Goal: Communication & Community: Participate in discussion

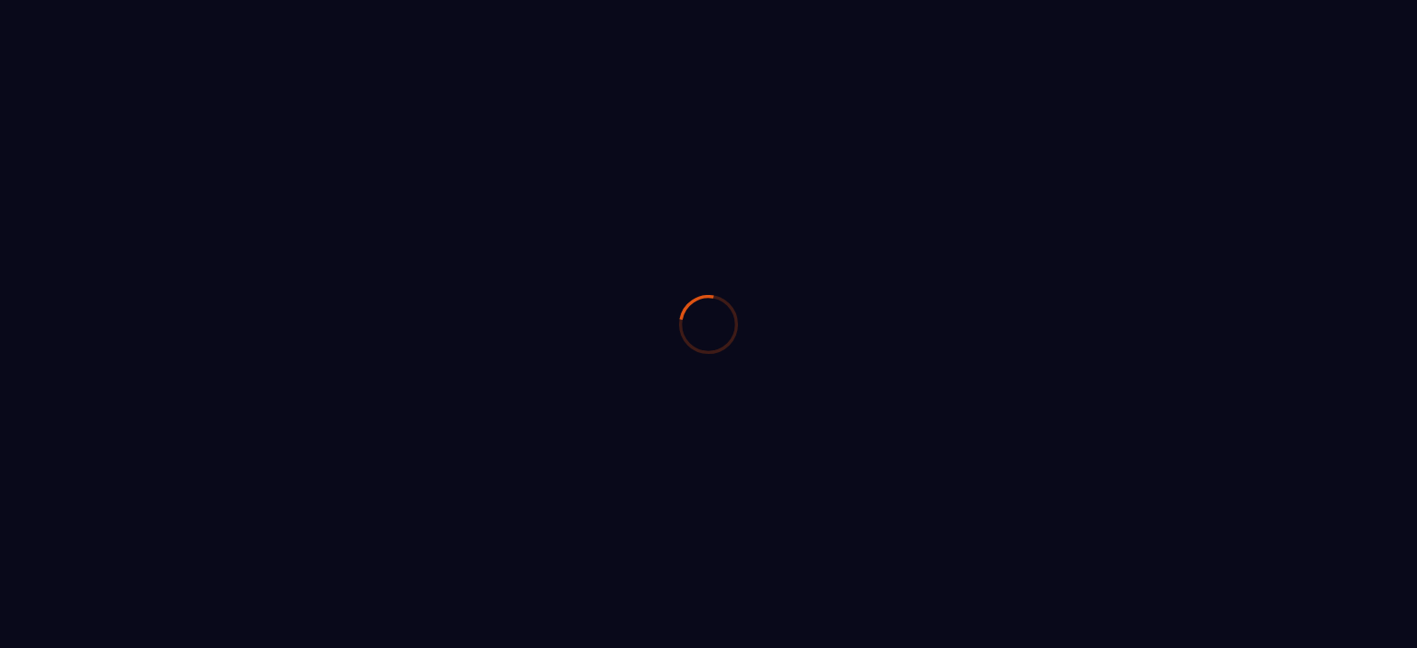
click at [1232, 535] on div at bounding box center [708, 324] width 1417 height 648
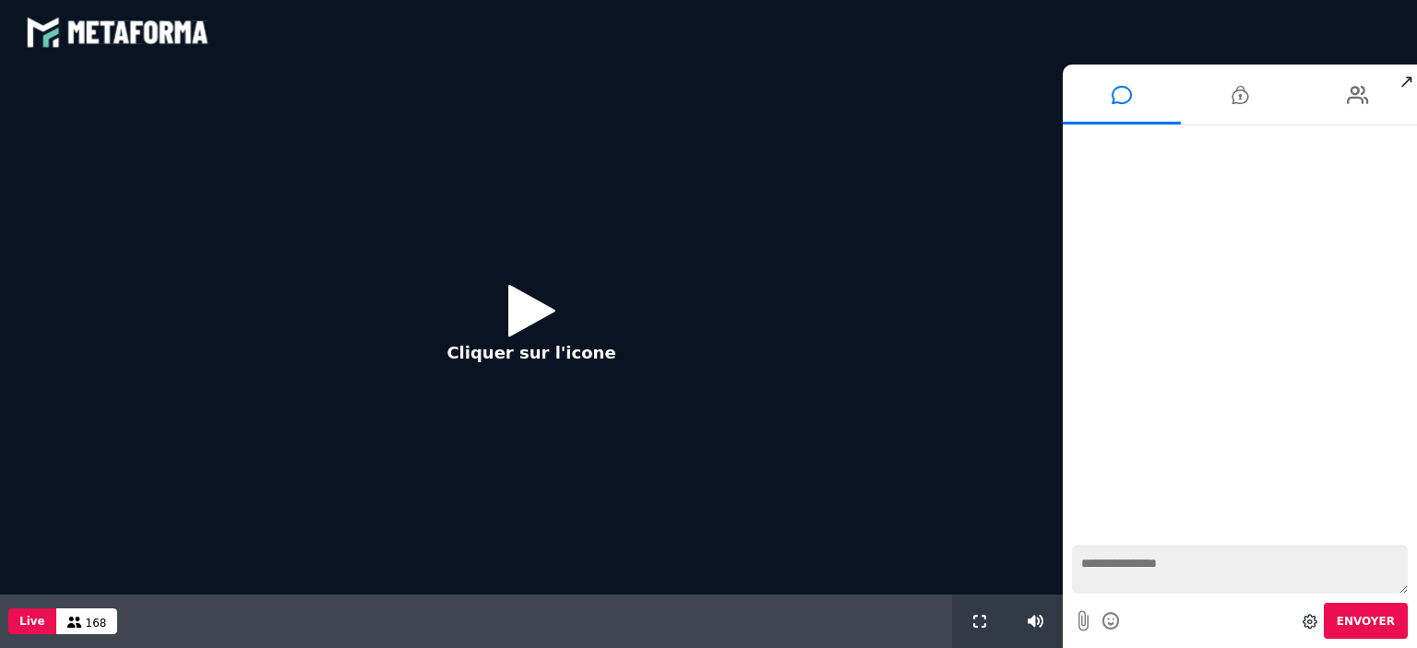
scroll to position [1509, 0]
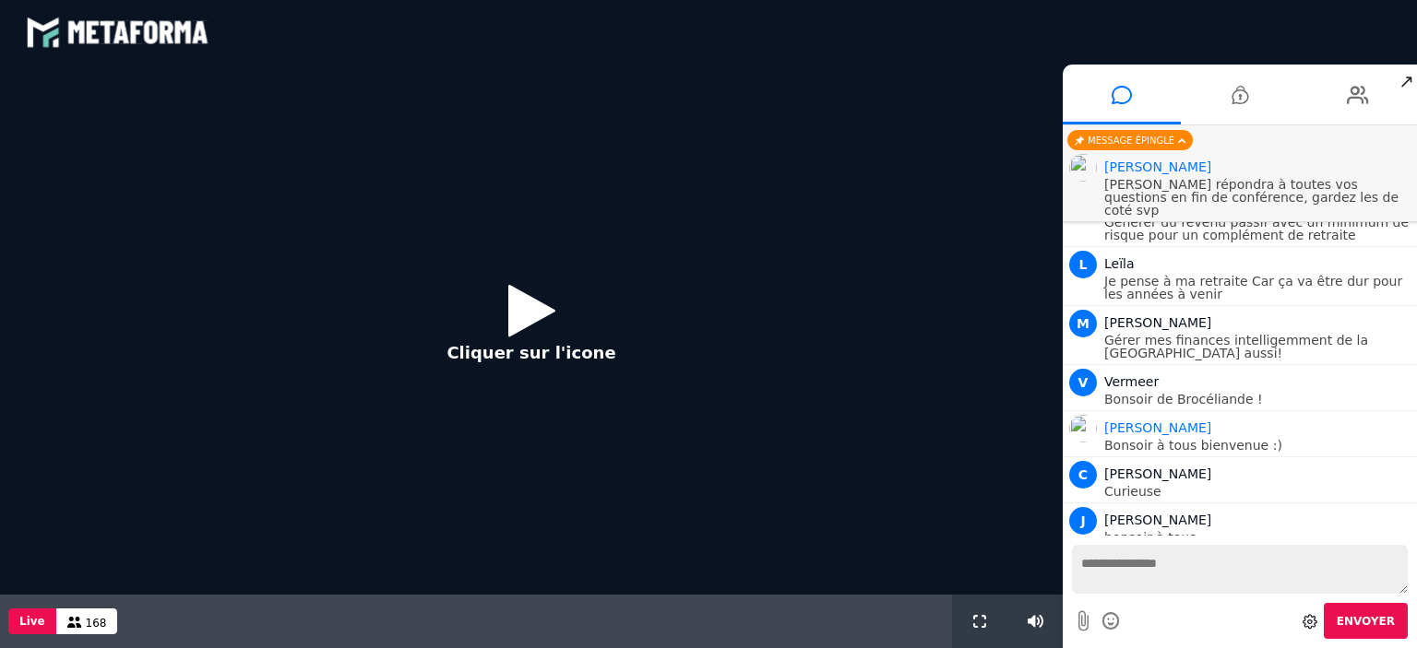
click at [1119, 565] on textarea at bounding box center [1240, 569] width 336 height 49
type textarea "*******"
click at [1356, 626] on span "Envoyer" at bounding box center [1365, 621] width 58 height 13
click at [520, 313] on icon at bounding box center [531, 310] width 47 height 60
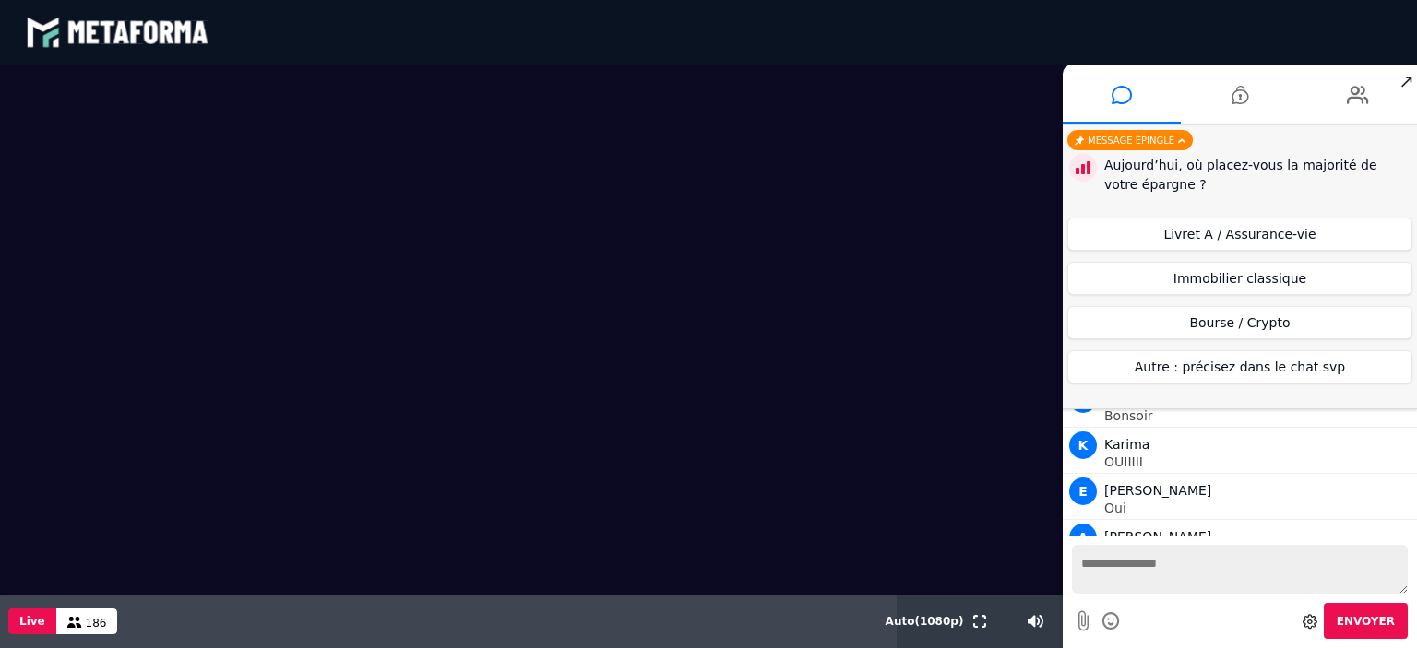
scroll to position [2348, 0]
click at [1365, 595] on p "Je suis fonctionnaire" at bounding box center [1258, 601] width 308 height 13
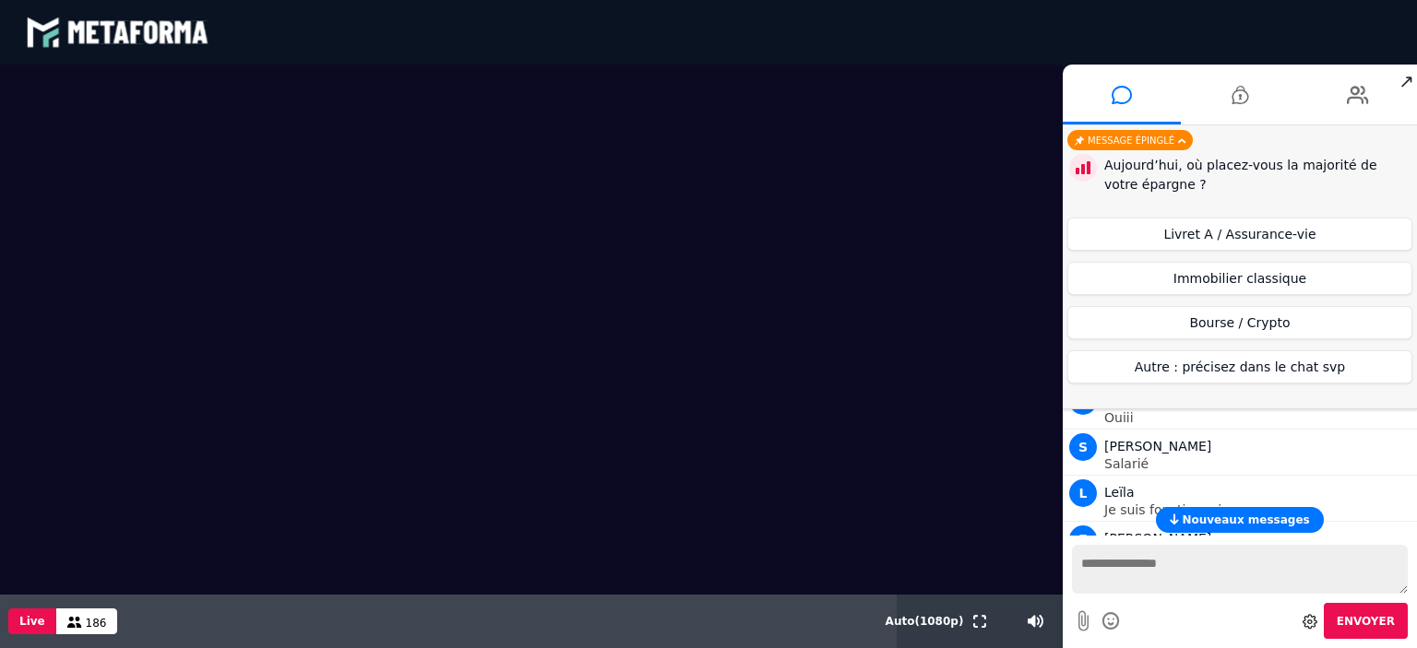
click at [1221, 516] on span "Nouveaux messages" at bounding box center [1244, 520] width 127 height 13
click at [1114, 571] on textarea at bounding box center [1240, 569] width 336 height 49
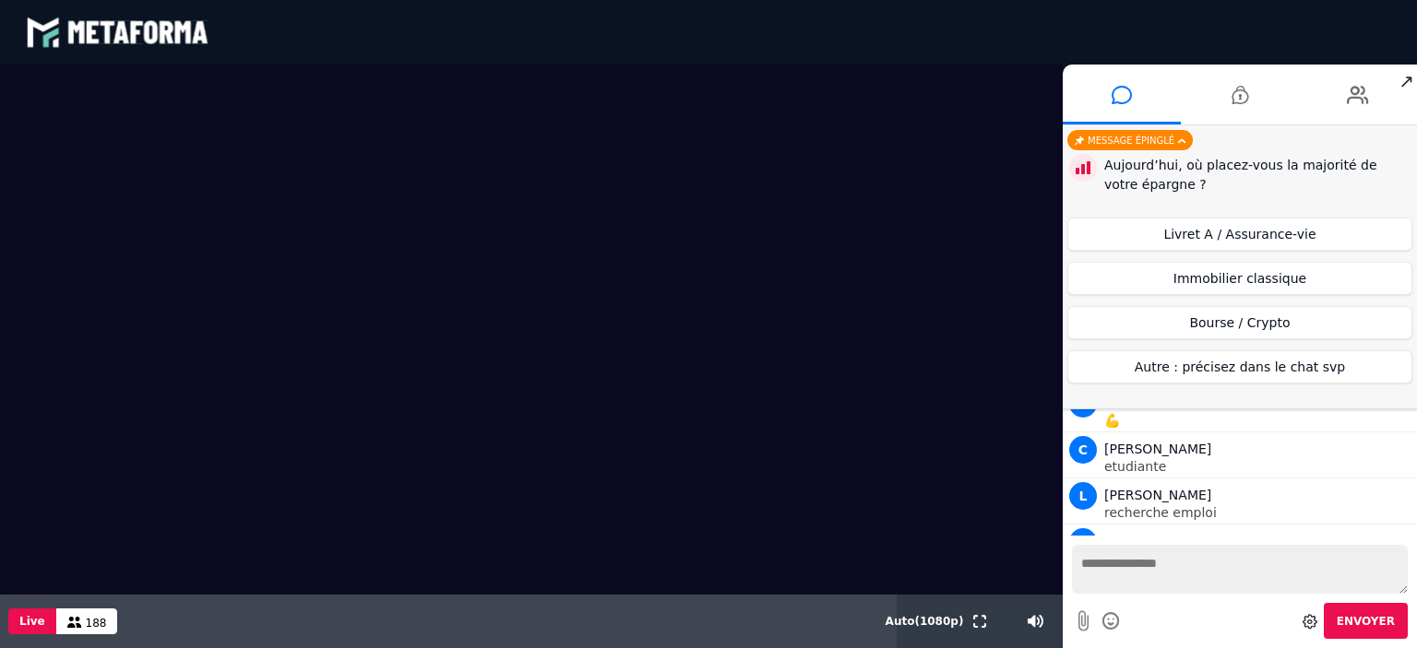
scroll to position [3541, 0]
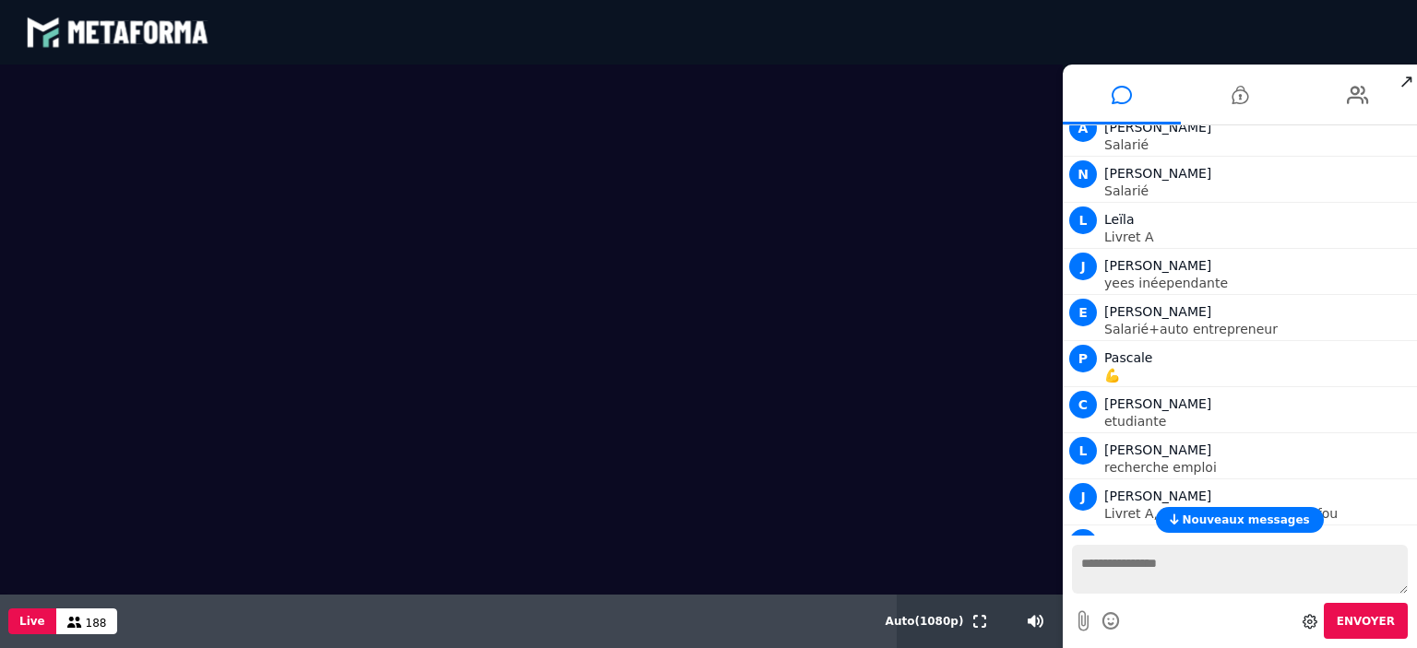
click at [1204, 515] on span "Nouveaux messages" at bounding box center [1244, 520] width 127 height 13
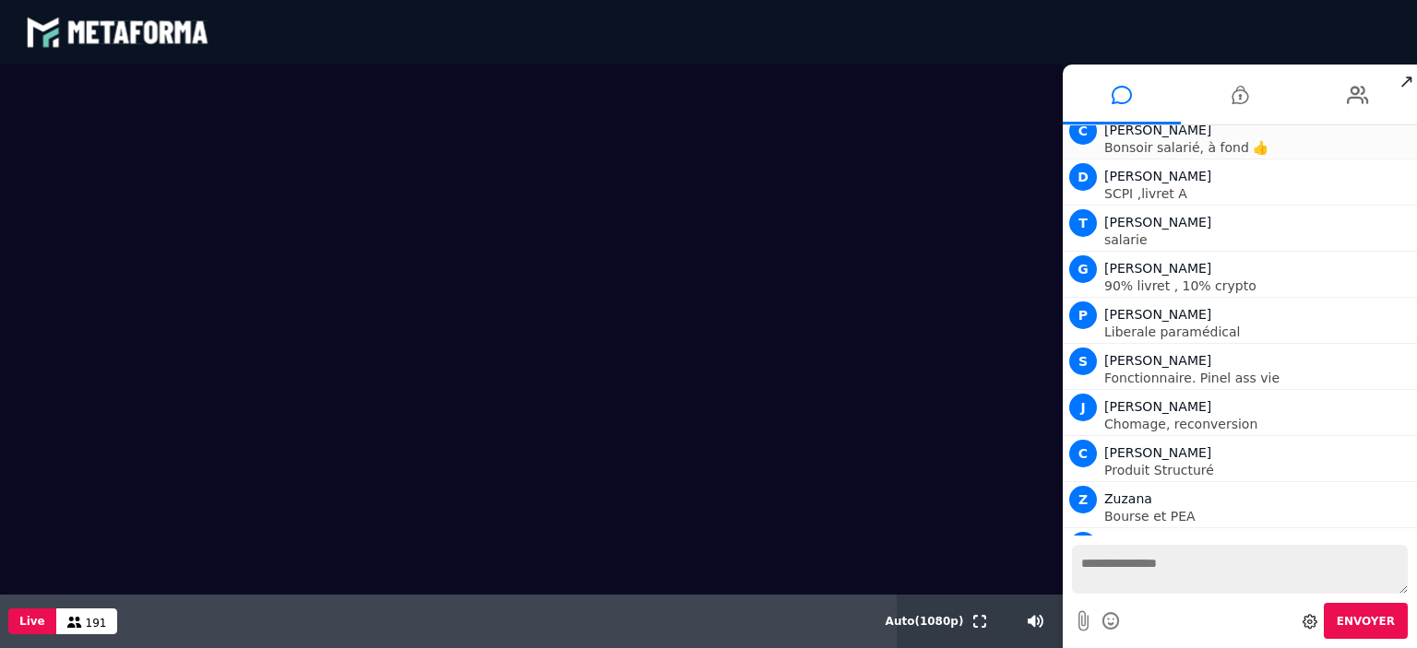
scroll to position [4460, 0]
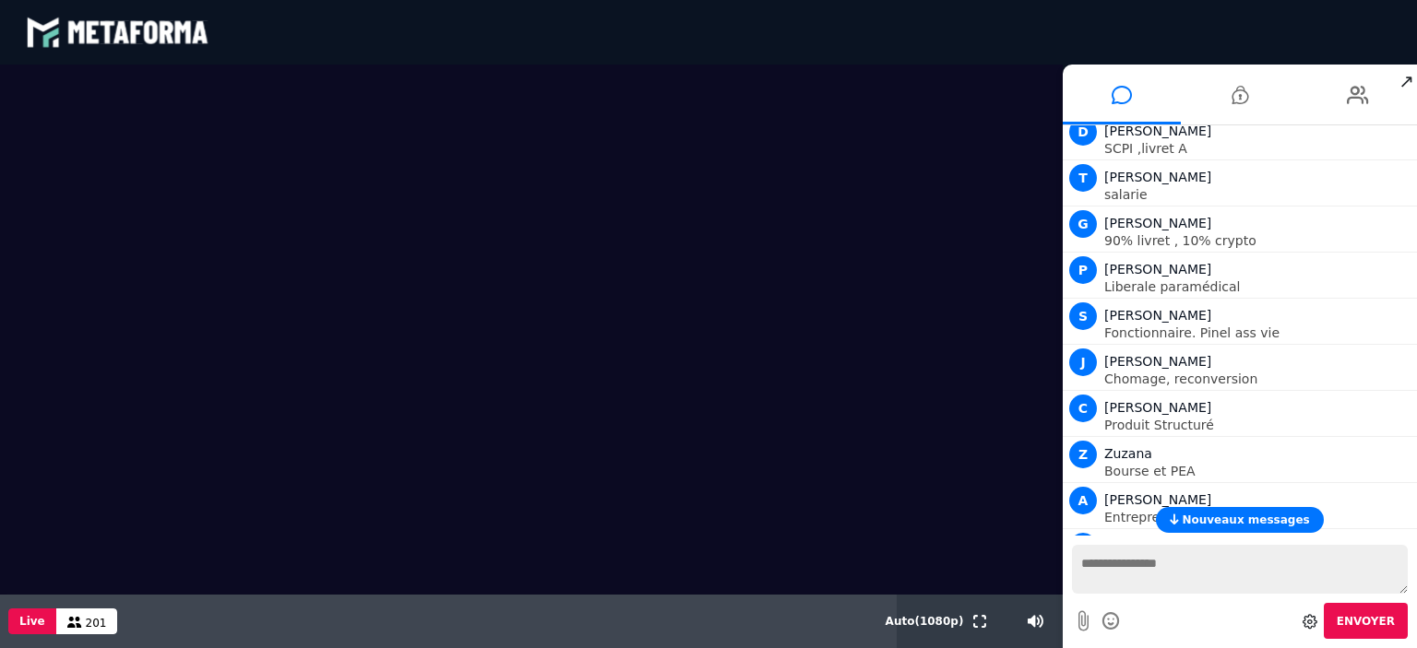
click at [1243, 523] on span "Nouveaux messages" at bounding box center [1244, 520] width 127 height 13
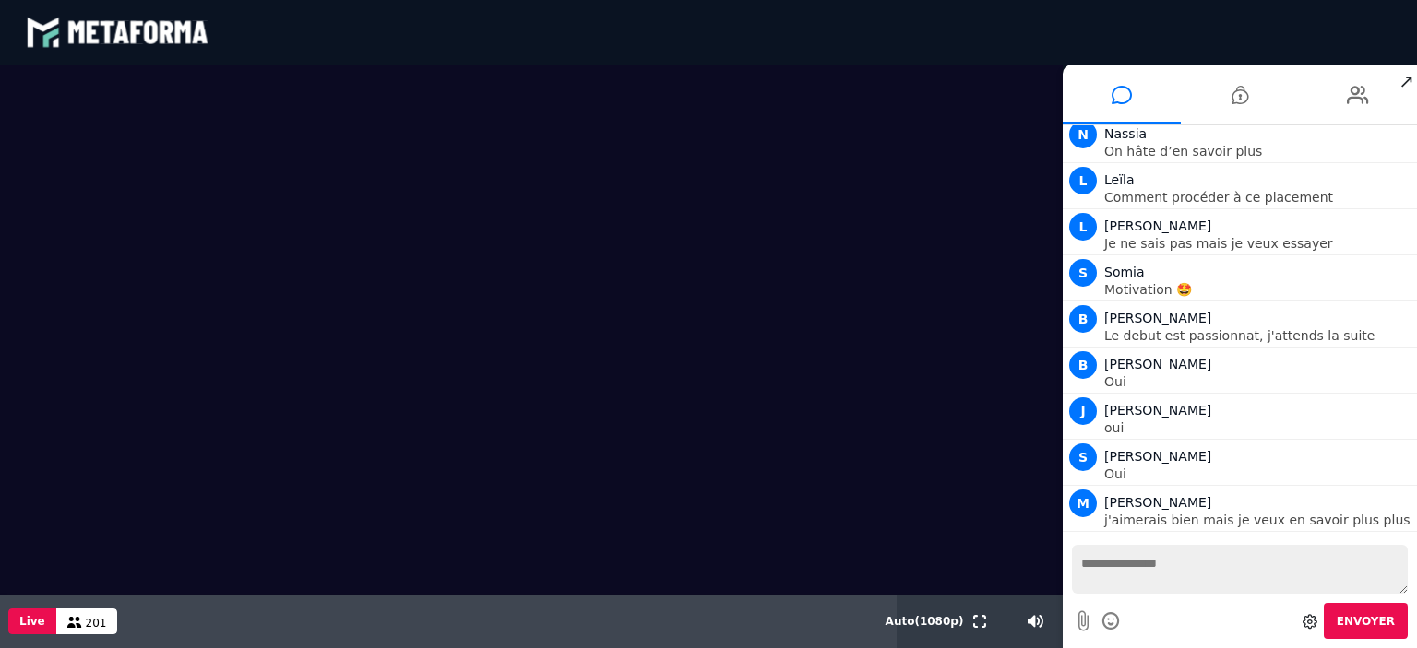
scroll to position [5392, 0]
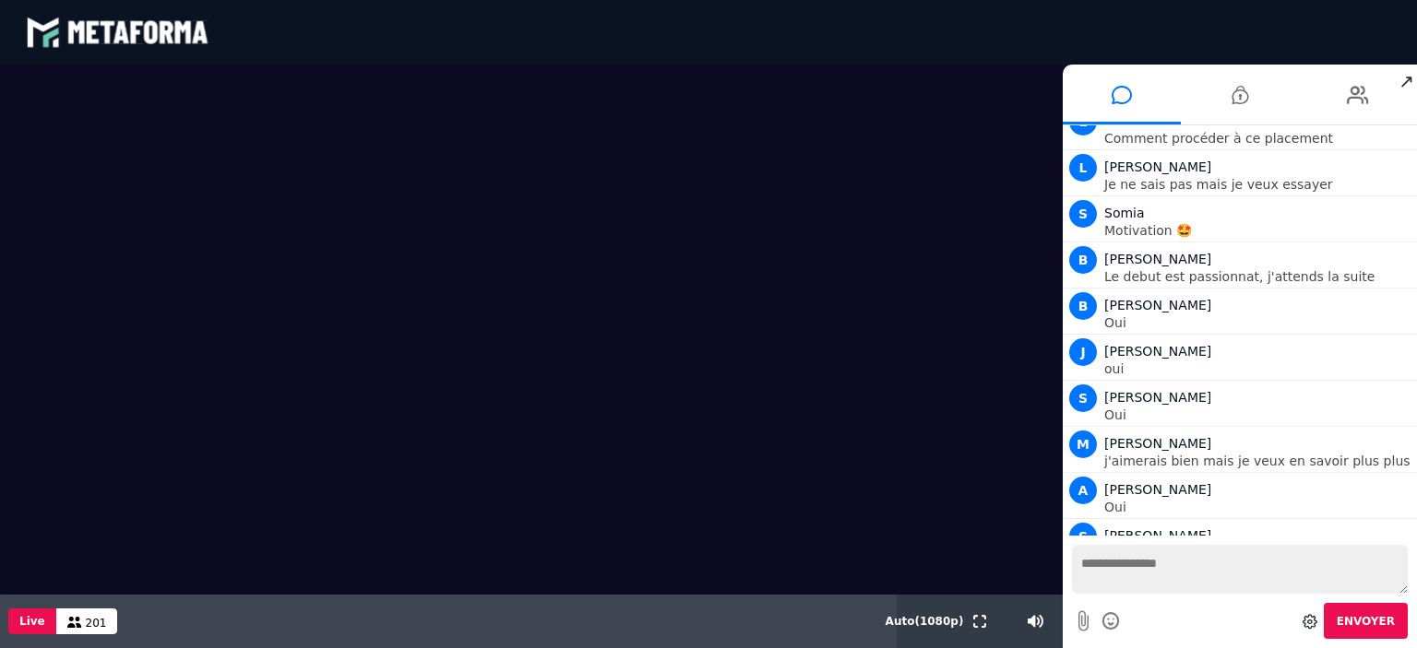
click at [1135, 565] on textarea at bounding box center [1240, 569] width 336 height 49
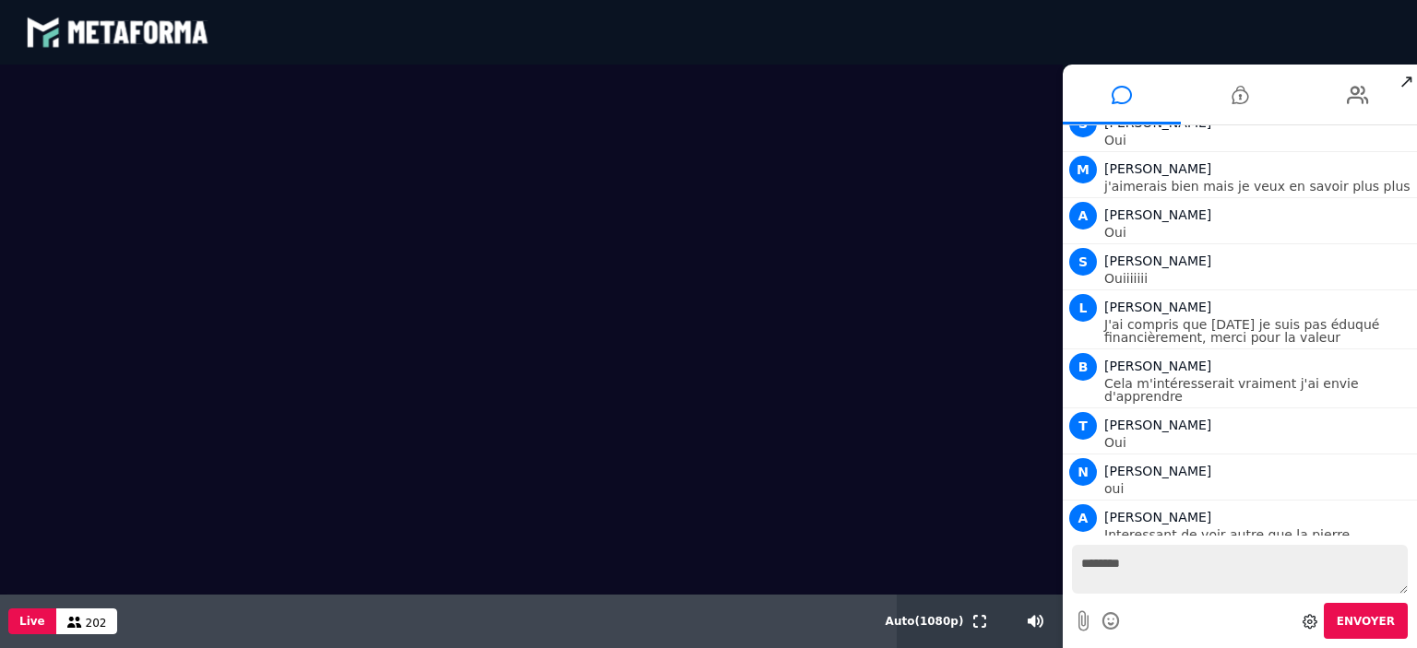
scroll to position [5714, 0]
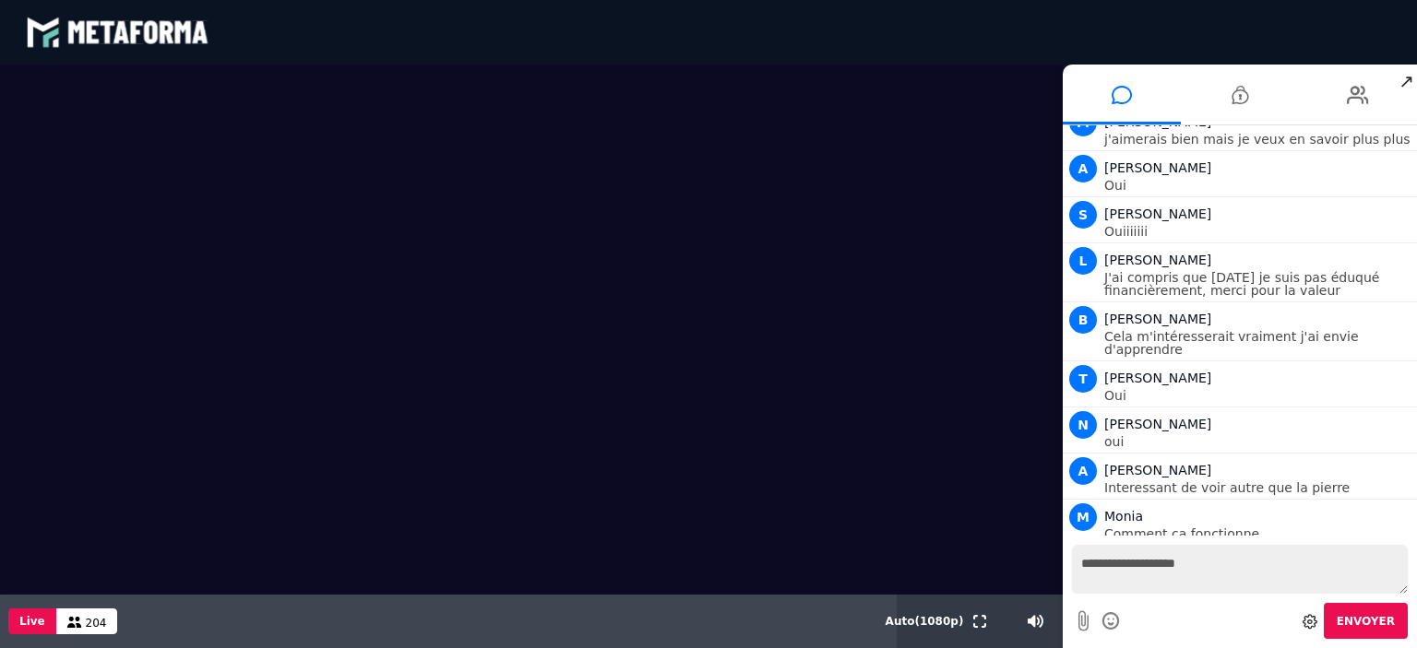
type textarea "**********"
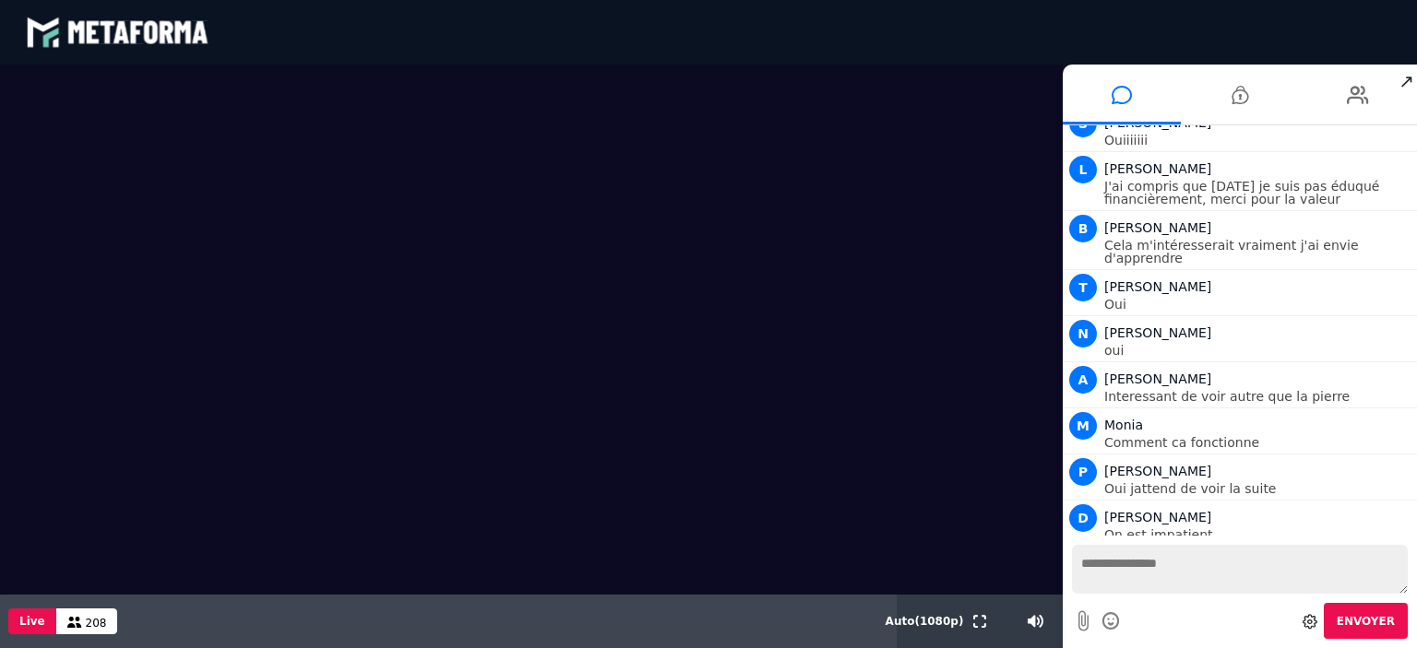
scroll to position [5851, 0]
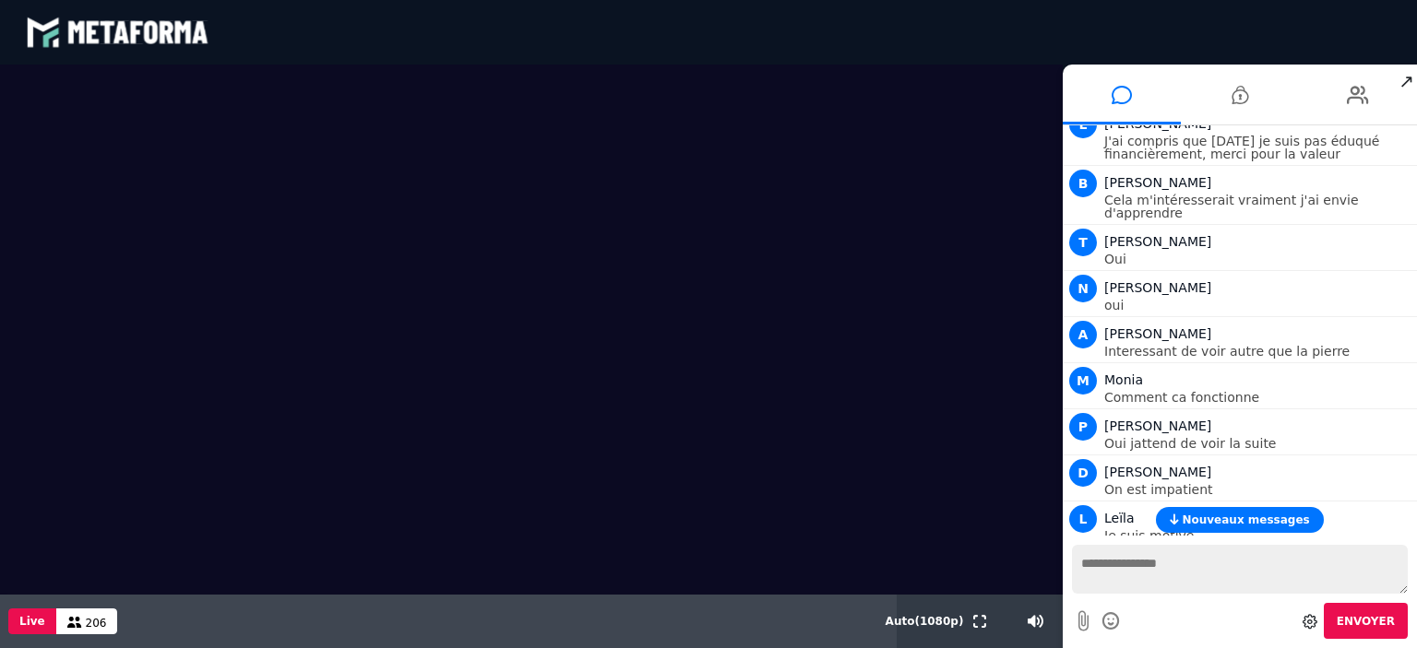
click at [1276, 525] on span "Nouveaux messages" at bounding box center [1244, 520] width 127 height 13
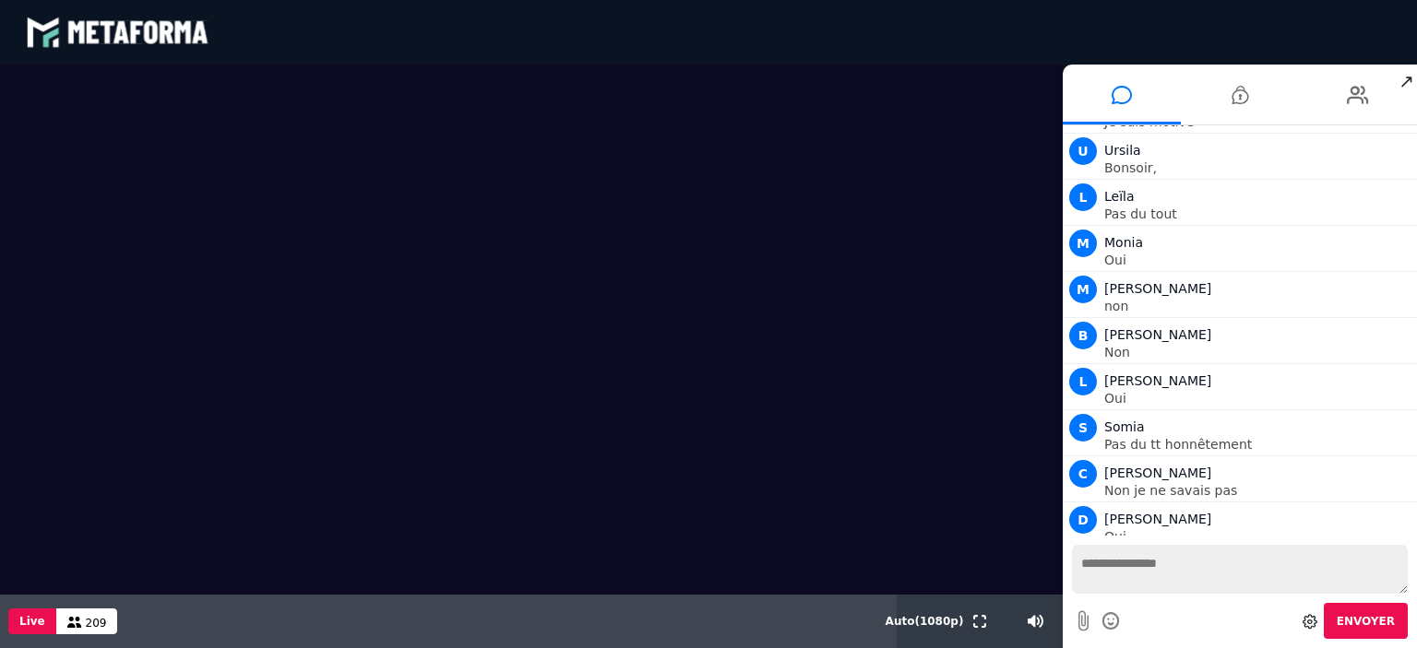
click at [1276, 623] on p "non" at bounding box center [1258, 629] width 308 height 13
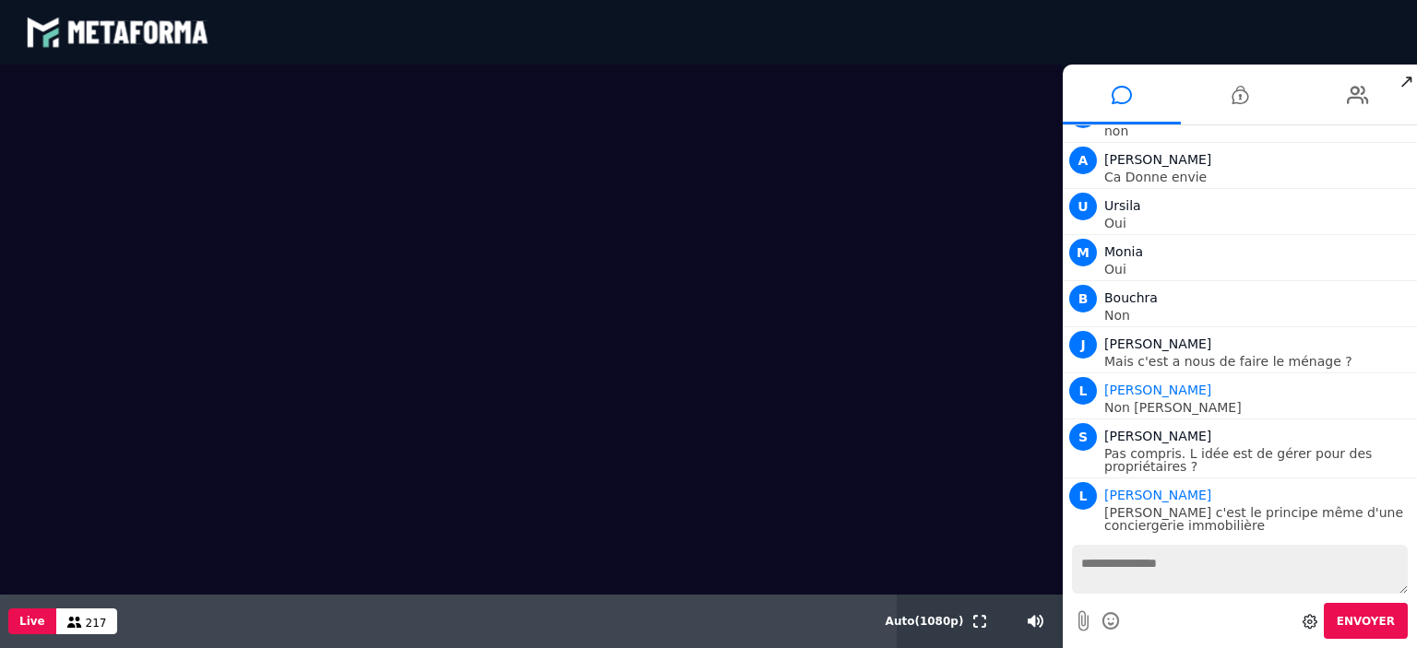
scroll to position [6821, 0]
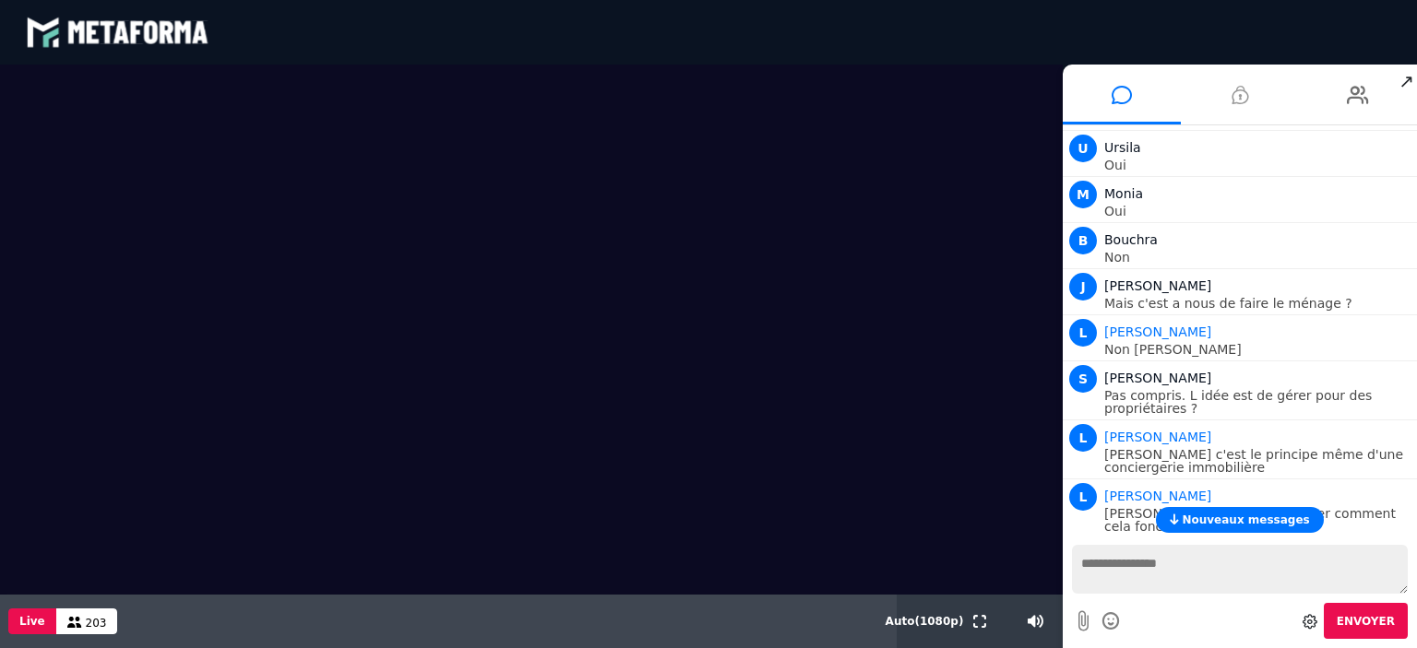
click at [1292, 94] on li at bounding box center [1239, 95] width 118 height 60
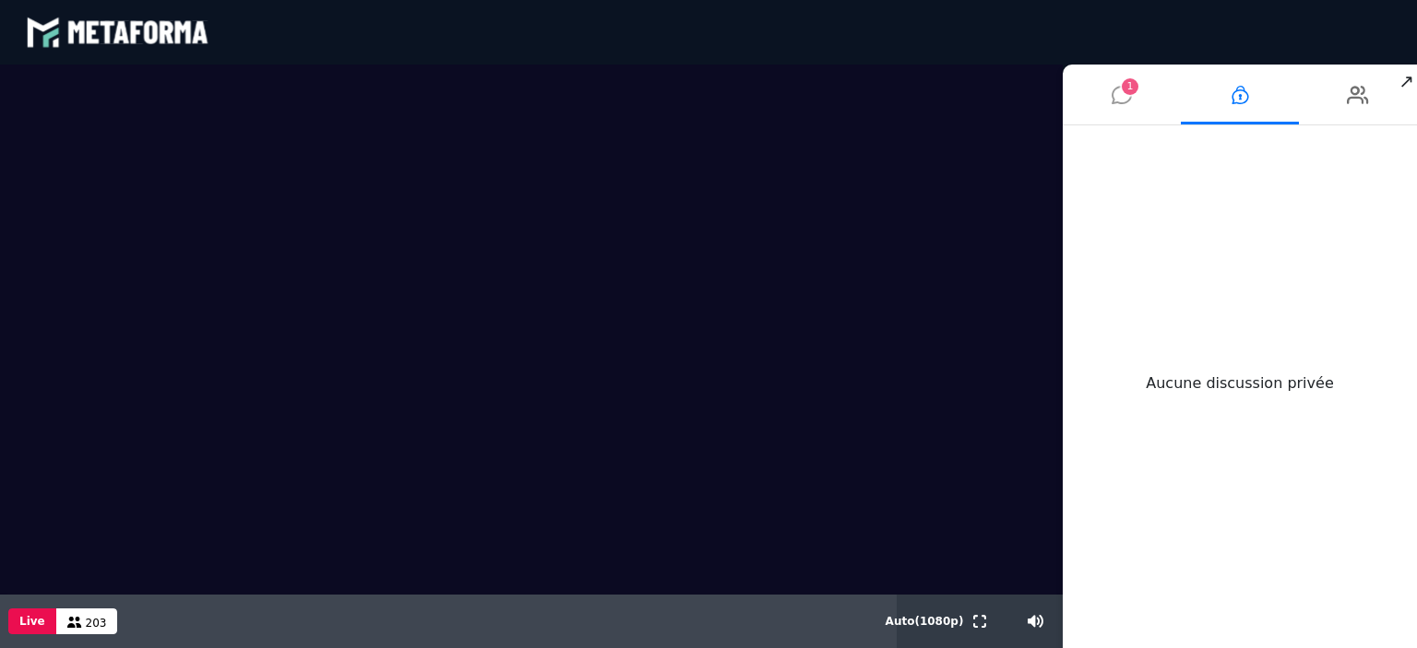
click at [1118, 86] on icon at bounding box center [1121, 95] width 20 height 46
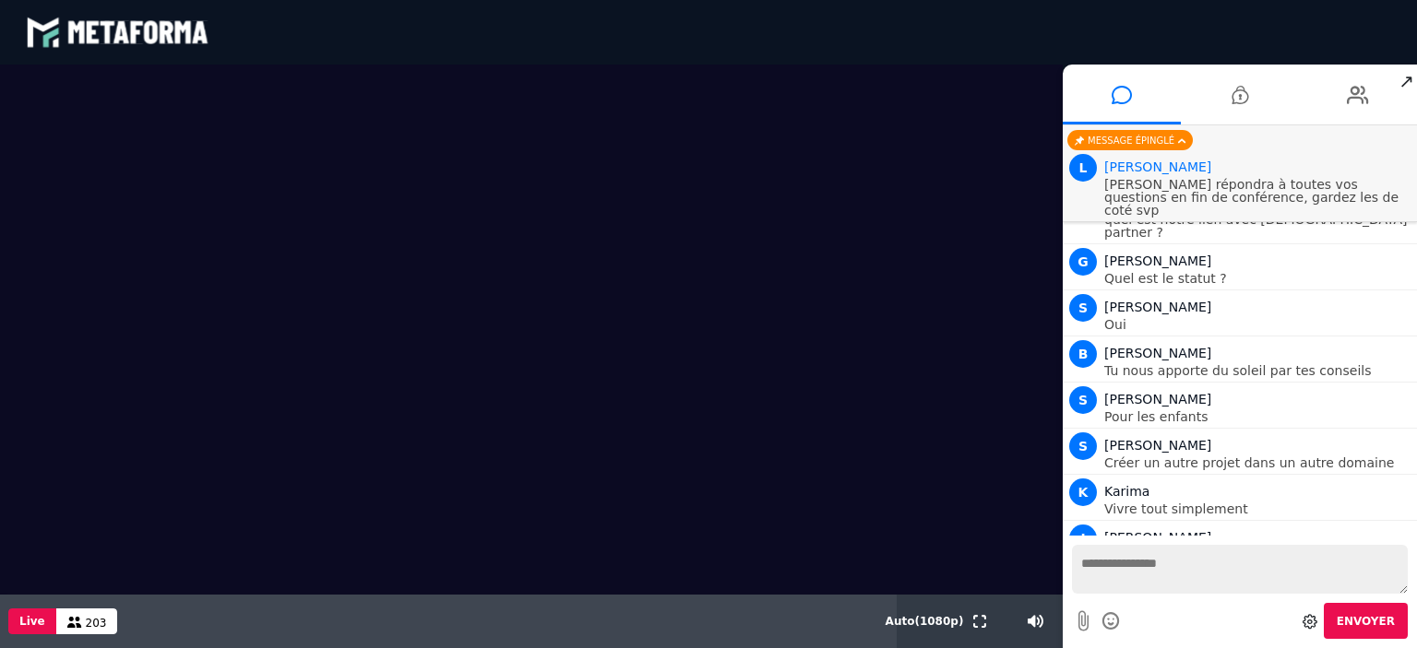
scroll to position [7824, 0]
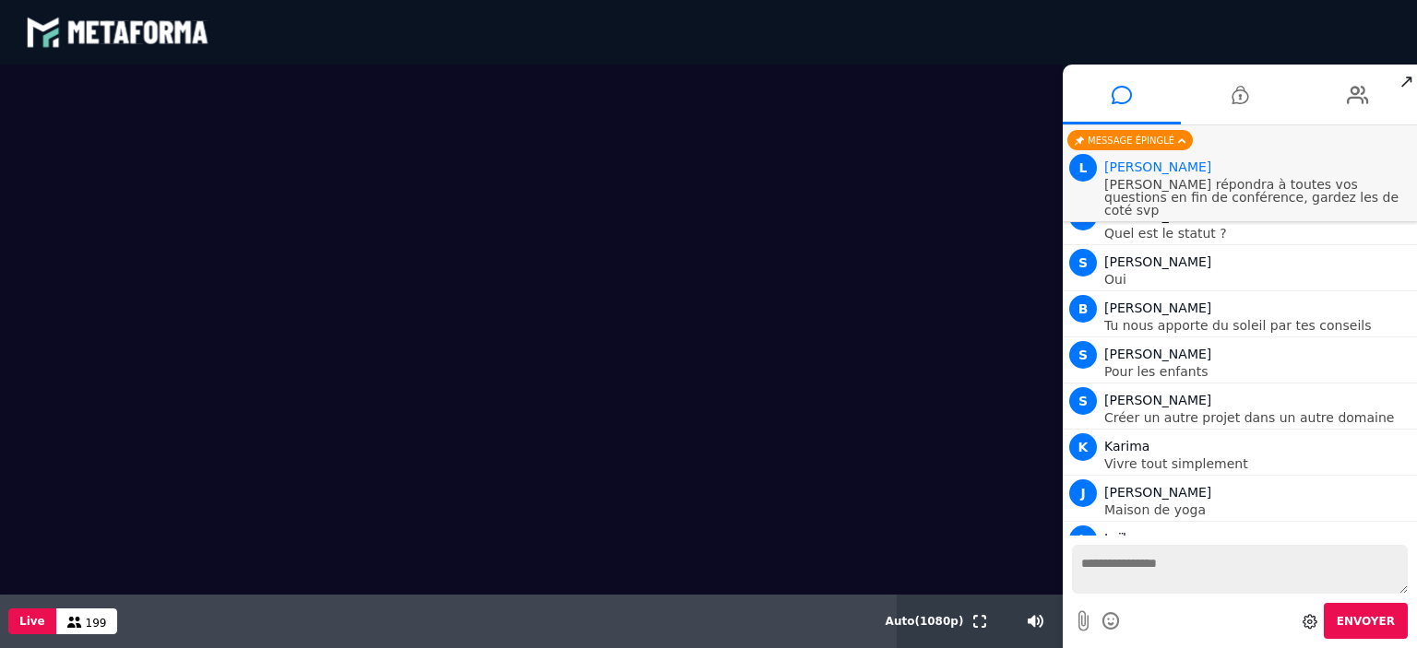
click at [1121, 556] on textarea at bounding box center [1240, 569] width 336 height 49
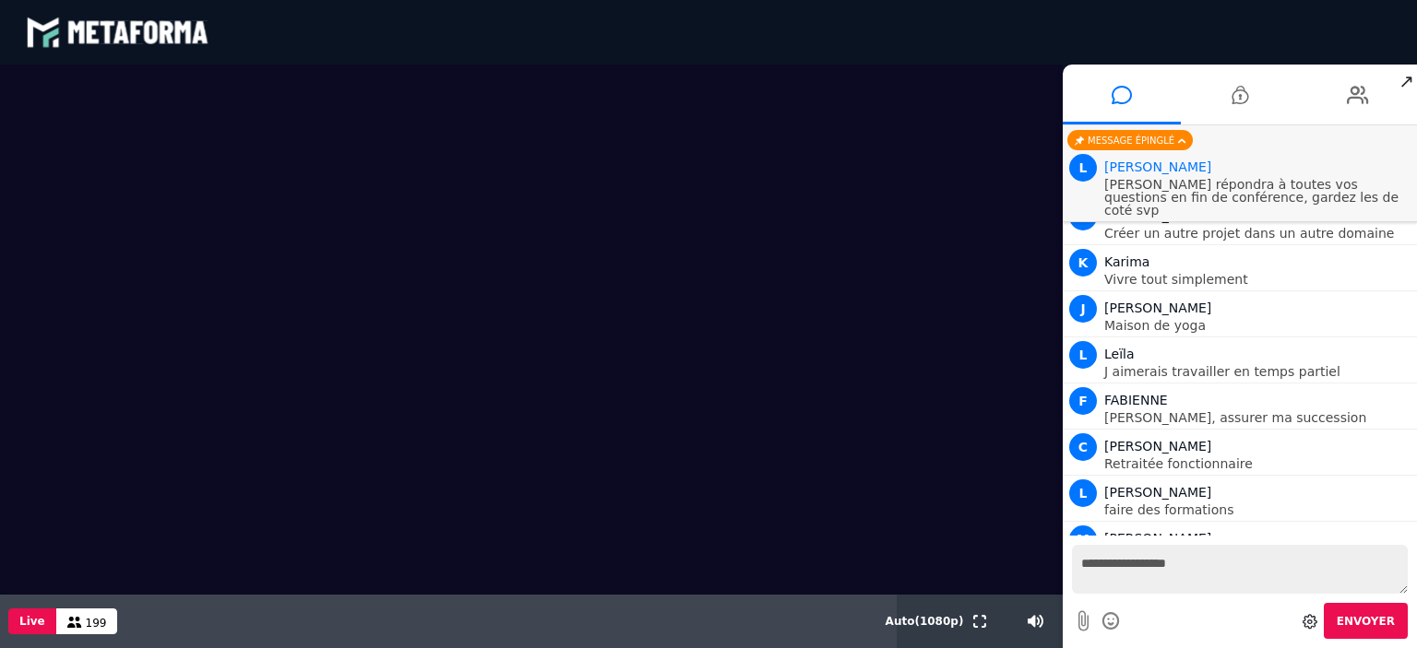
scroll to position [8054, 0]
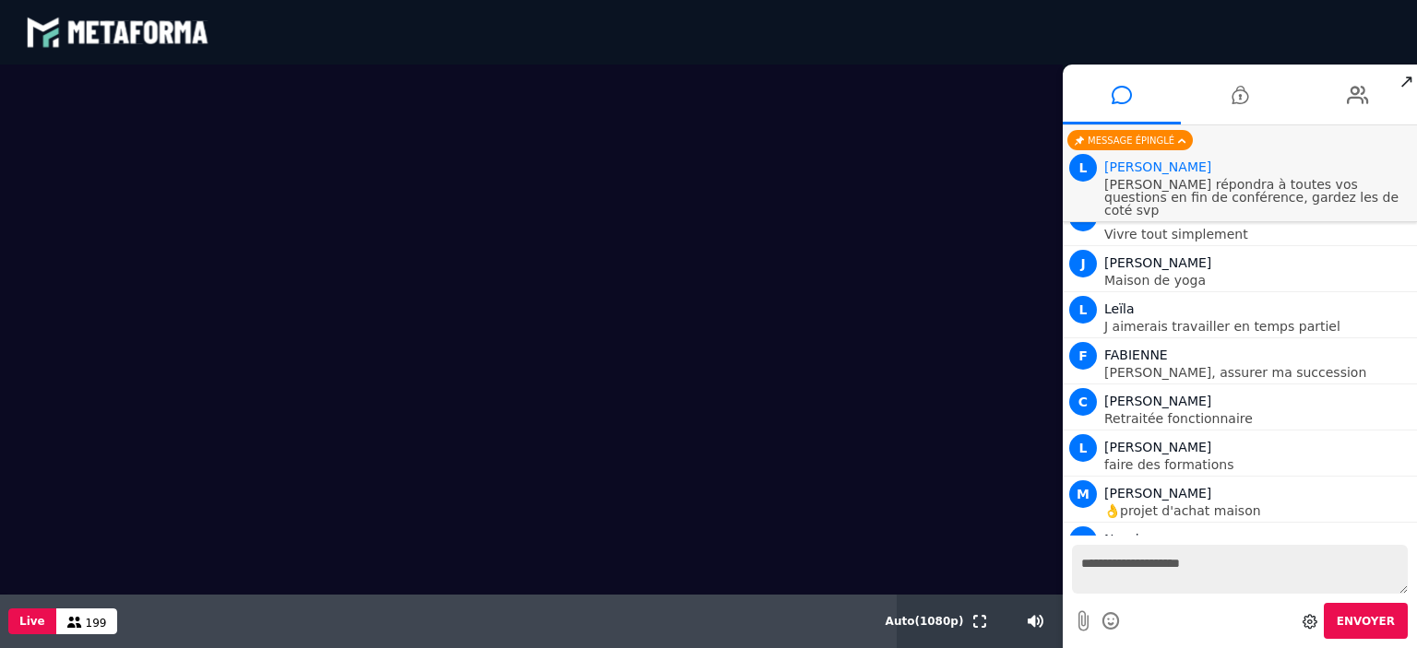
type textarea "**********"
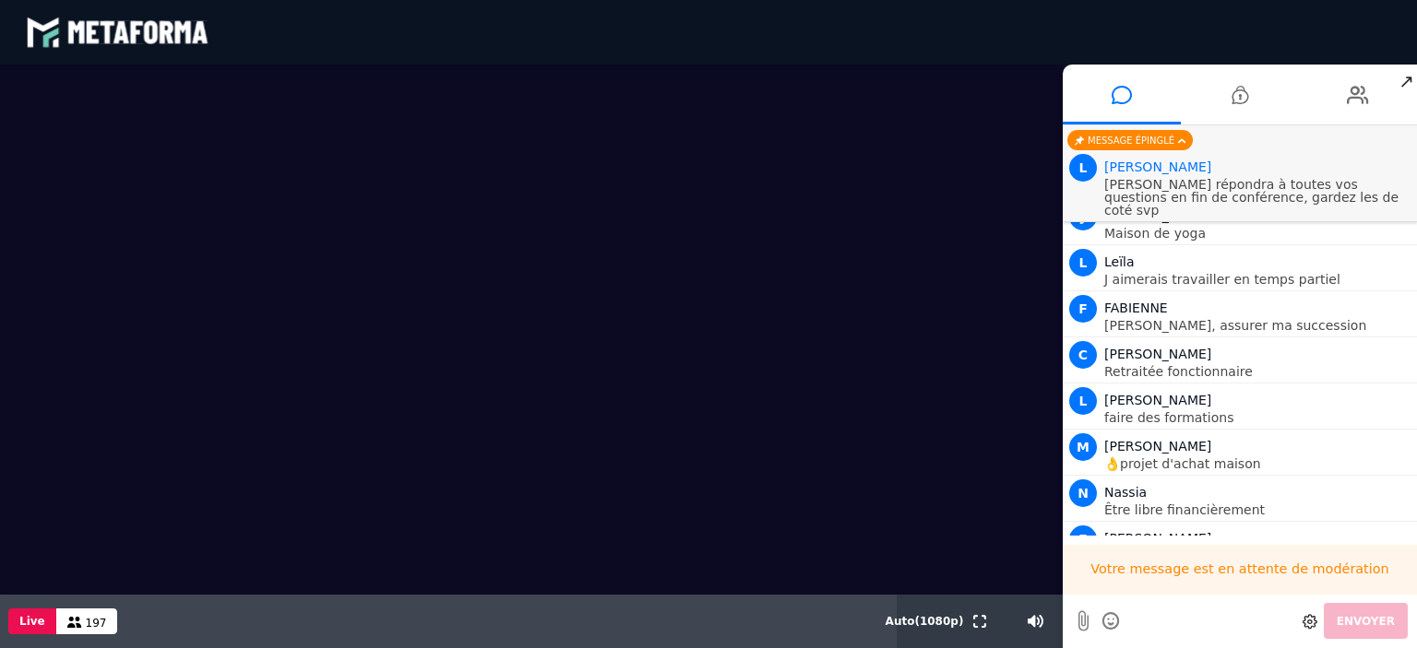
scroll to position [8146, 0]
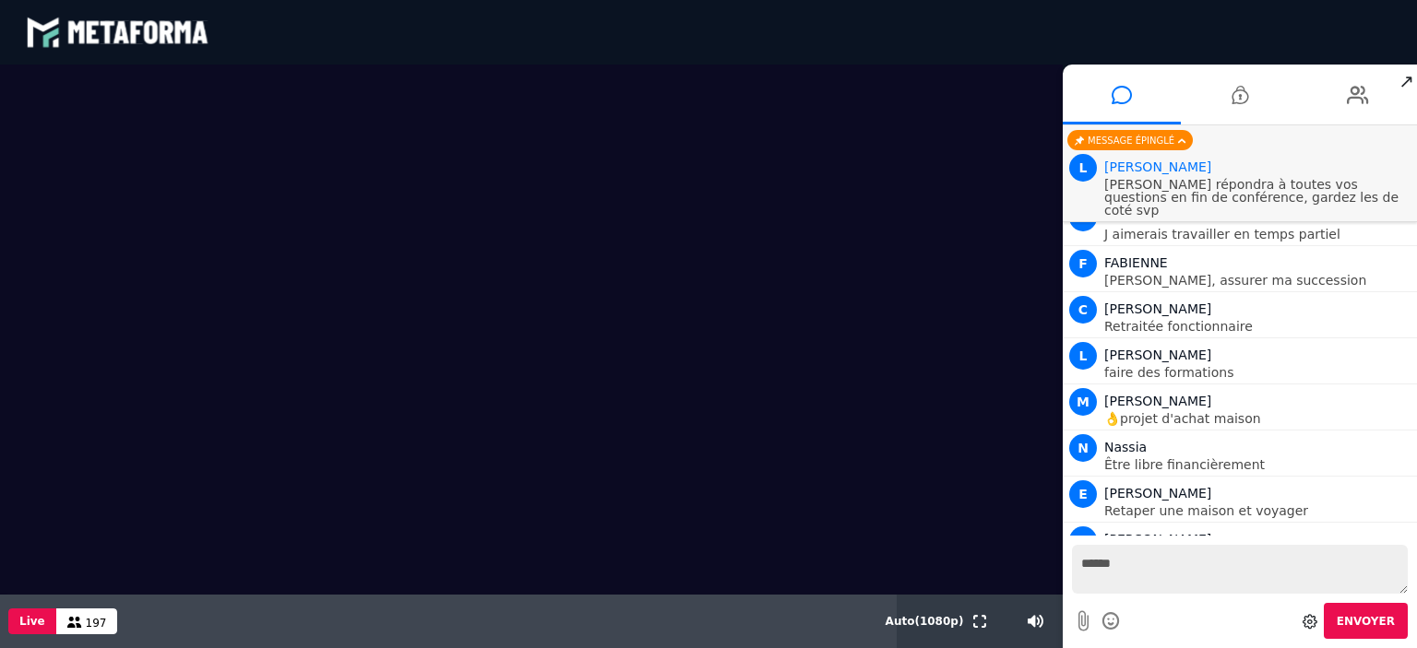
type textarea "******"
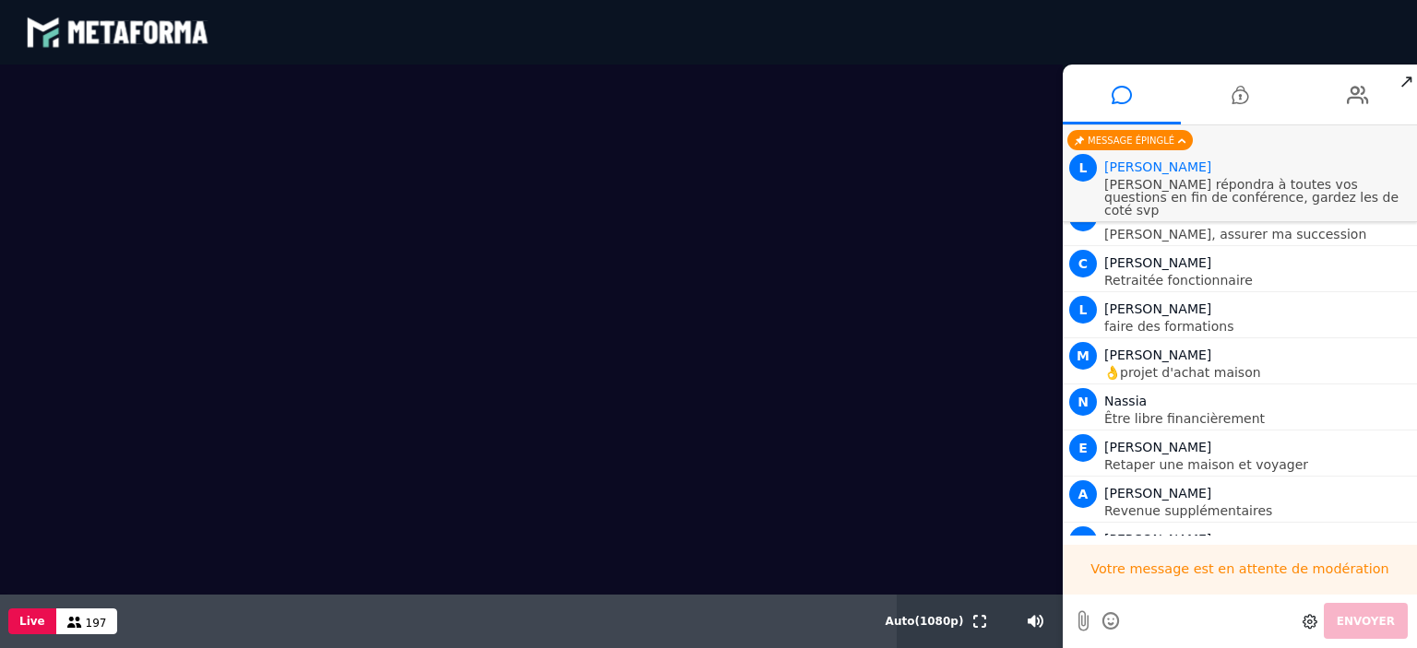
scroll to position [8237, 0]
